Goal: Find specific page/section: Find specific page/section

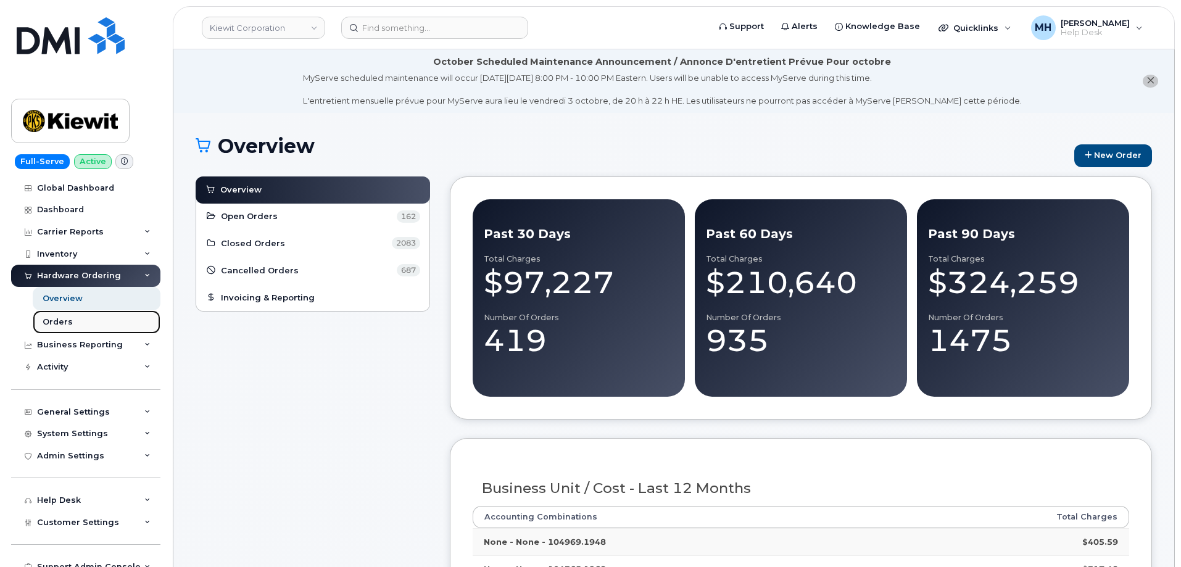
click at [76, 321] on link "Orders" at bounding box center [97, 321] width 128 height 23
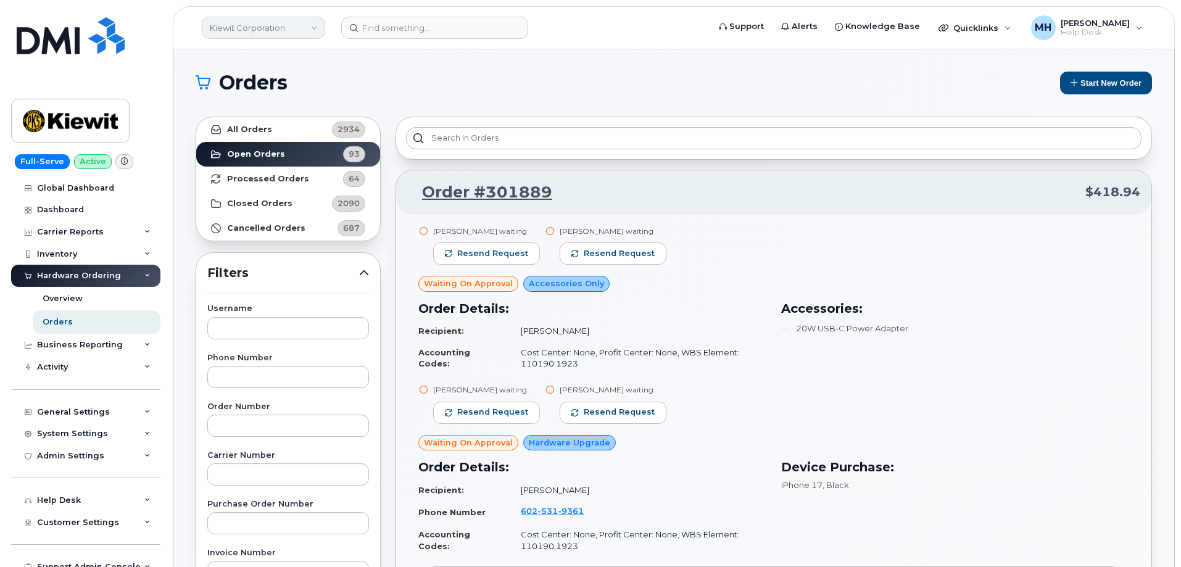
click at [283, 28] on link "Kiewit Corporation" at bounding box center [263, 28] width 123 height 22
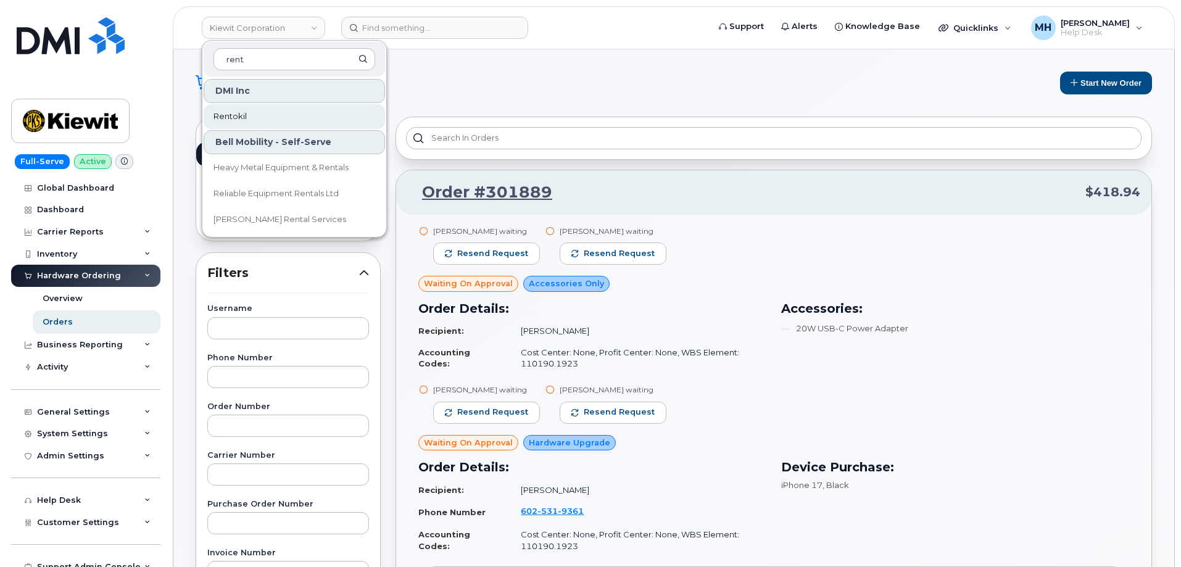
type input "rent"
click at [251, 115] on link "Rentokil" at bounding box center [294, 116] width 181 height 25
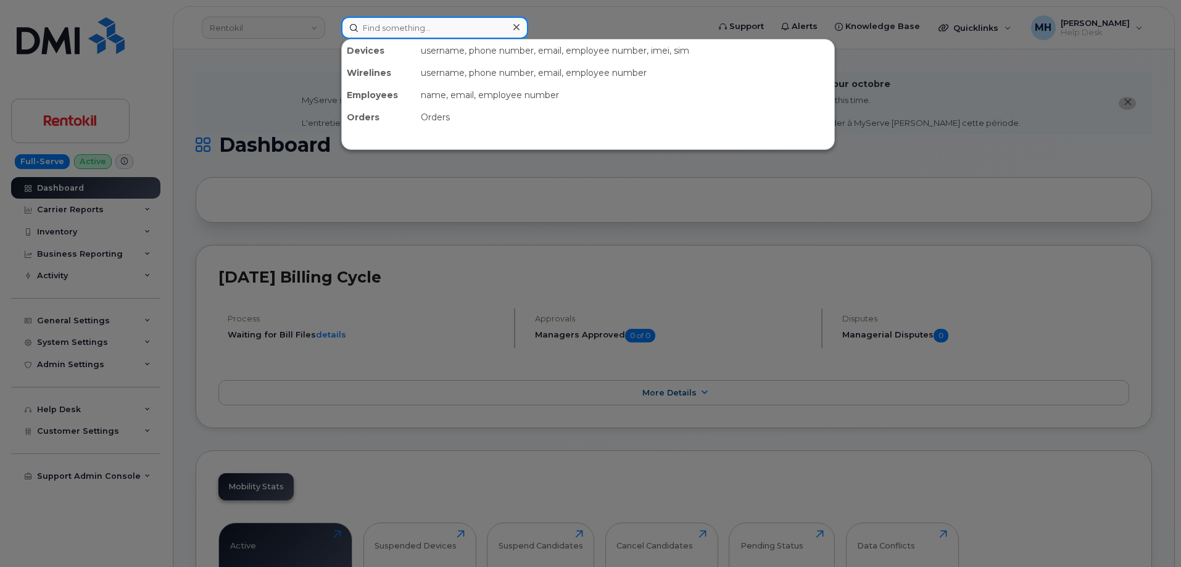
click at [462, 30] on input at bounding box center [434, 28] width 187 height 22
paste input "[PHONE_NUMBER]"
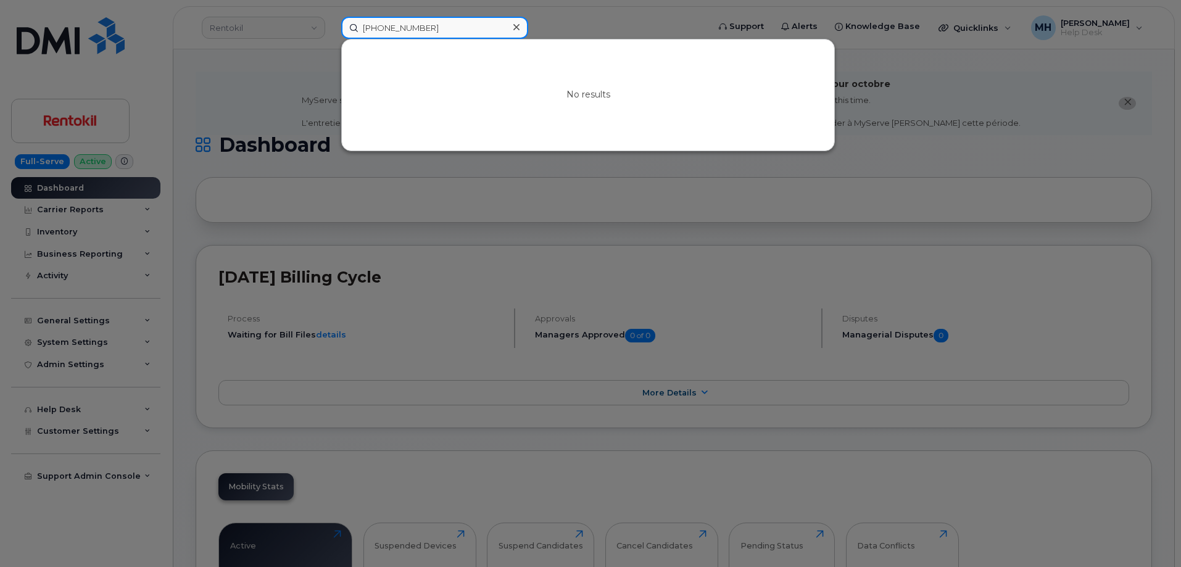
type input "[PHONE_NUMBER]"
click at [98, 425] on div at bounding box center [590, 283] width 1181 height 567
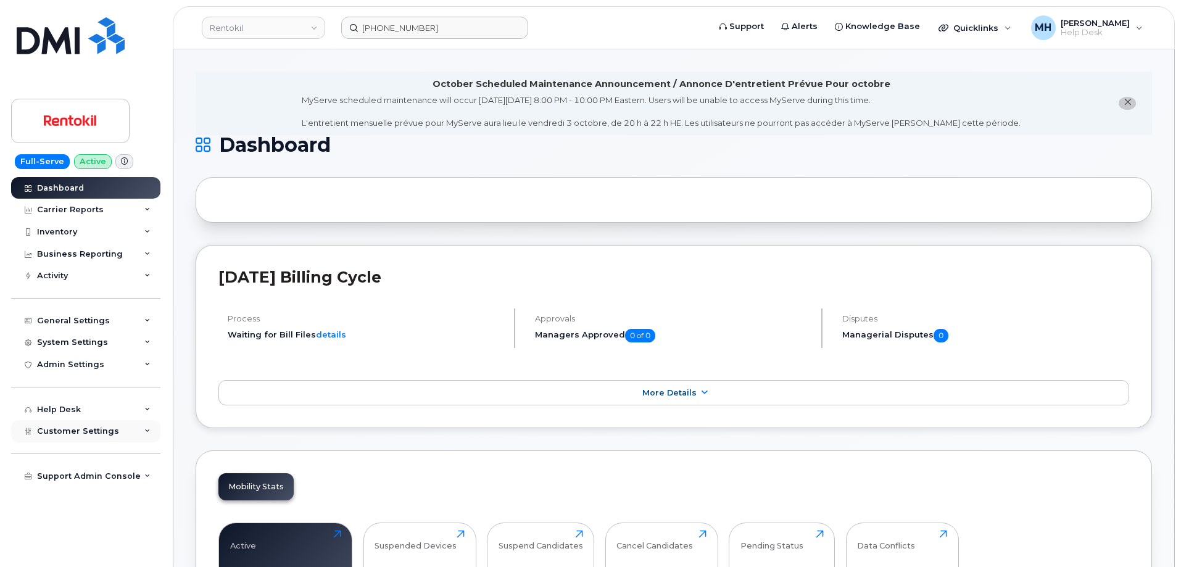
click at [98, 436] on span "Customer Settings" at bounding box center [78, 431] width 82 height 9
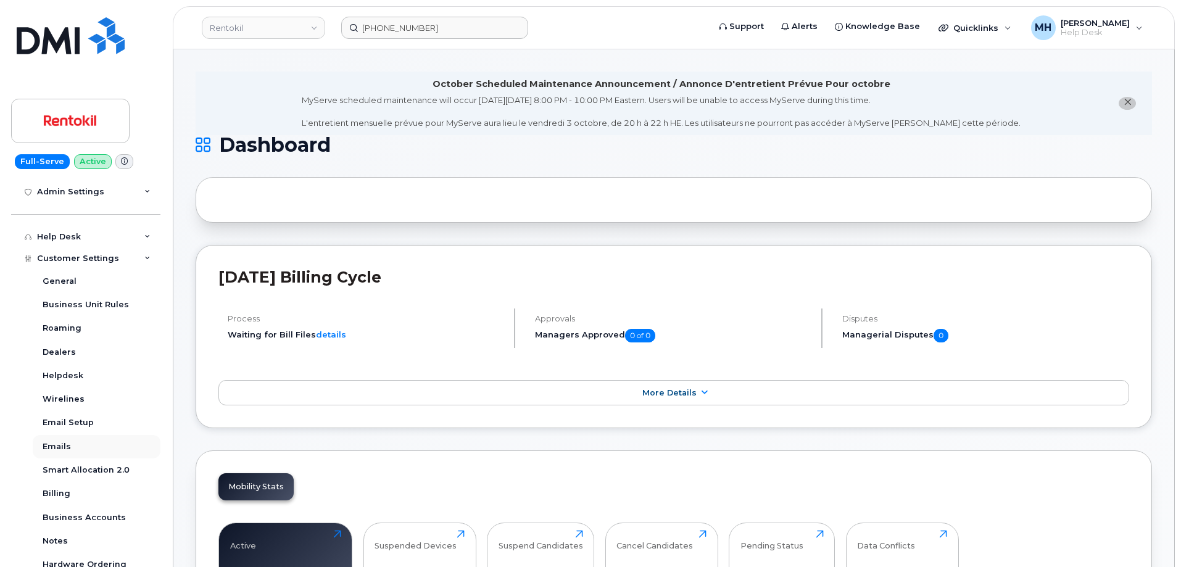
scroll to position [185, 0]
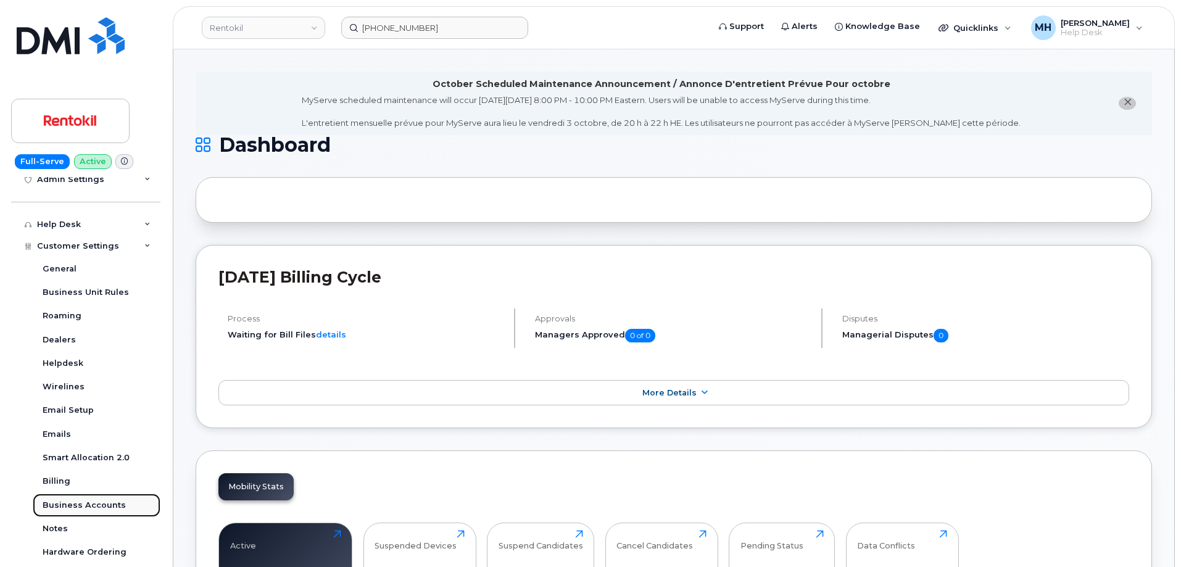
click at [107, 498] on link "Business Accounts" at bounding box center [97, 505] width 128 height 23
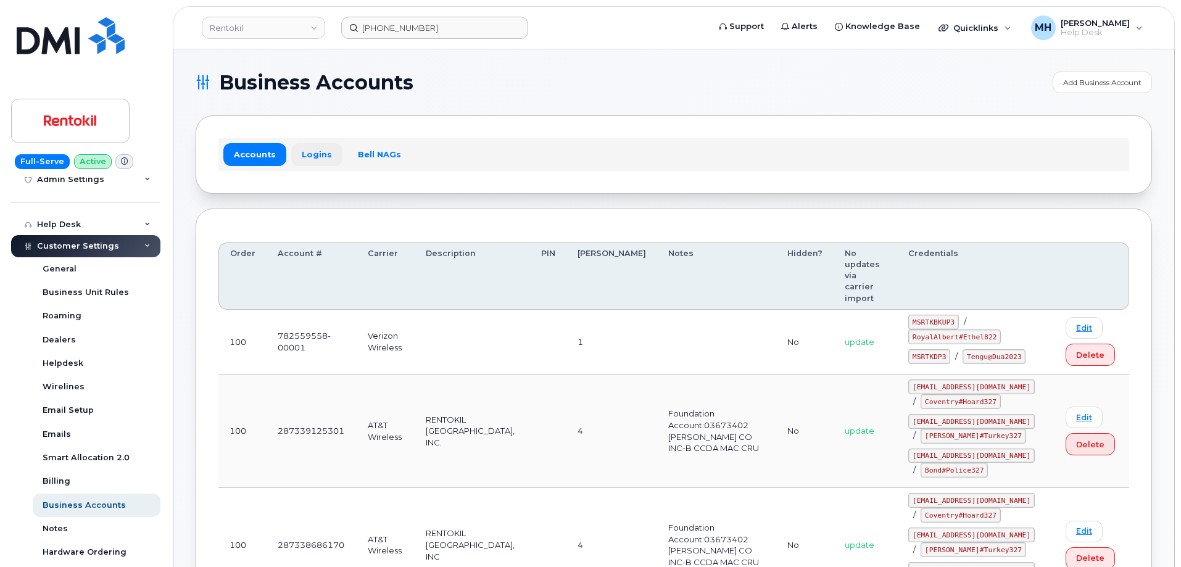
click at [330, 156] on link "Logins" at bounding box center [316, 154] width 51 height 22
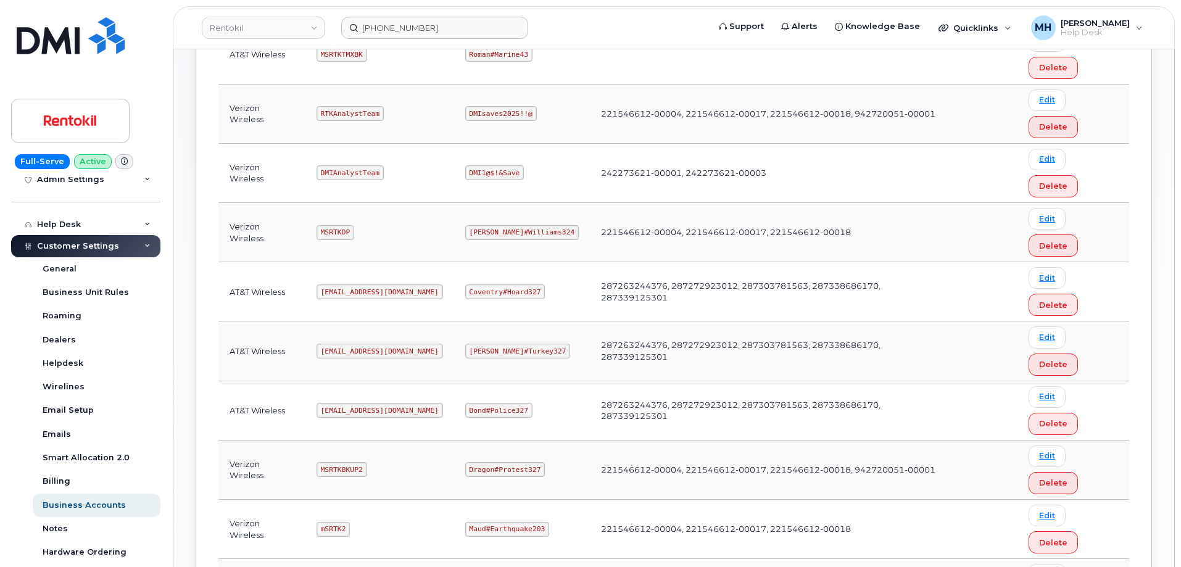
scroll to position [507, 0]
drag, startPoint x: 406, startPoint y: 349, endPoint x: 320, endPoint y: 349, distance: 86.4
copy code "[EMAIL_ADDRESS][DOMAIN_NAME]"
drag, startPoint x: 521, startPoint y: 345, endPoint x: 465, endPoint y: 345, distance: 56.2
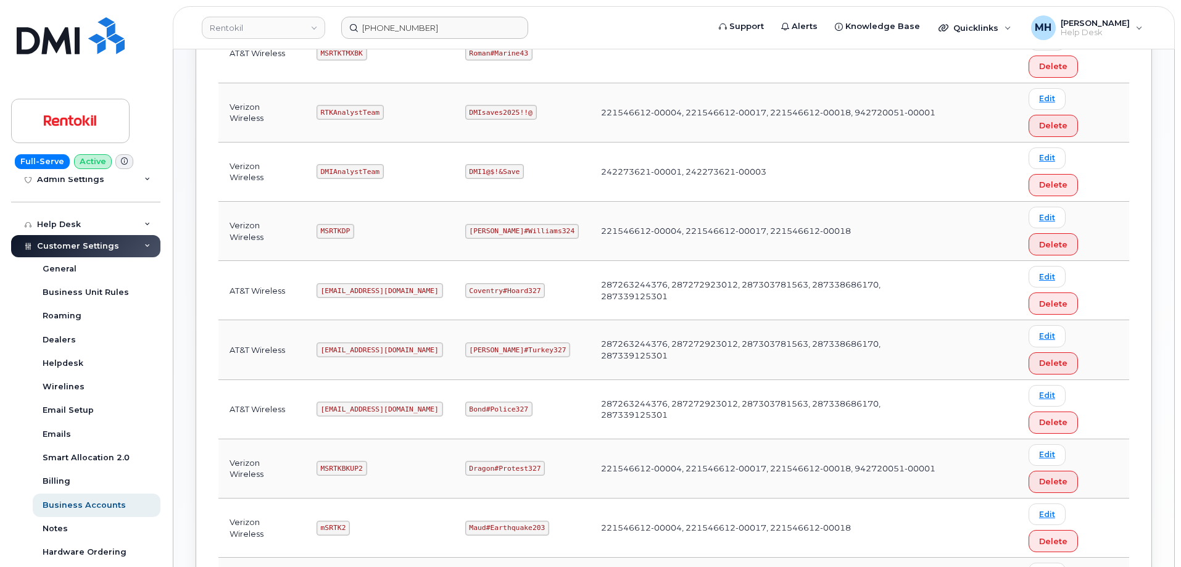
copy code "Gaza#Sarkar43"
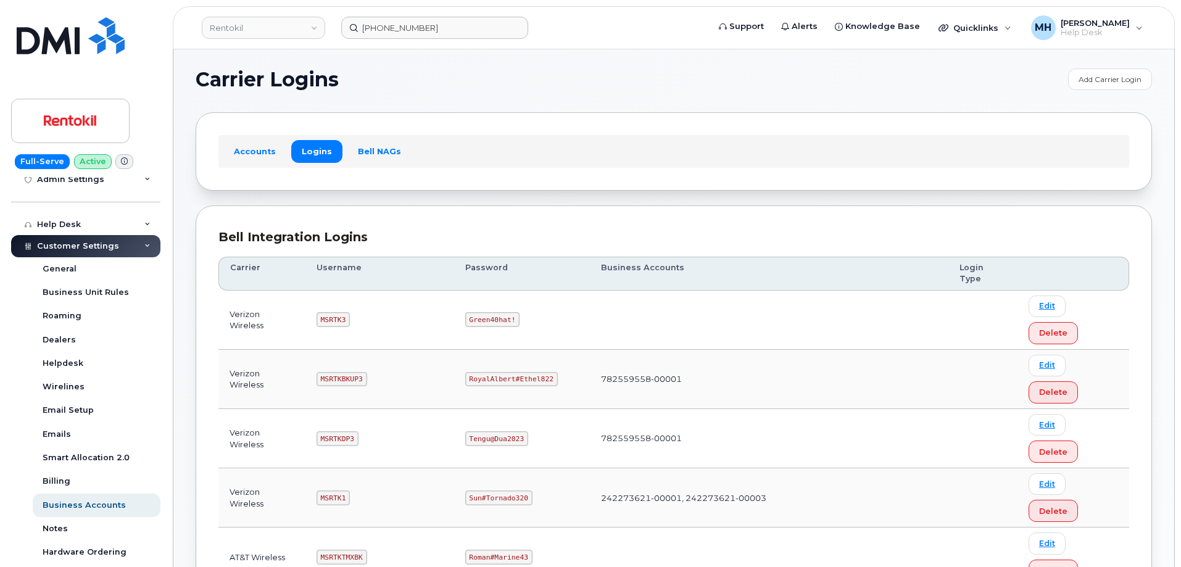
scroll to position [0, 0]
